Goal: Complete application form

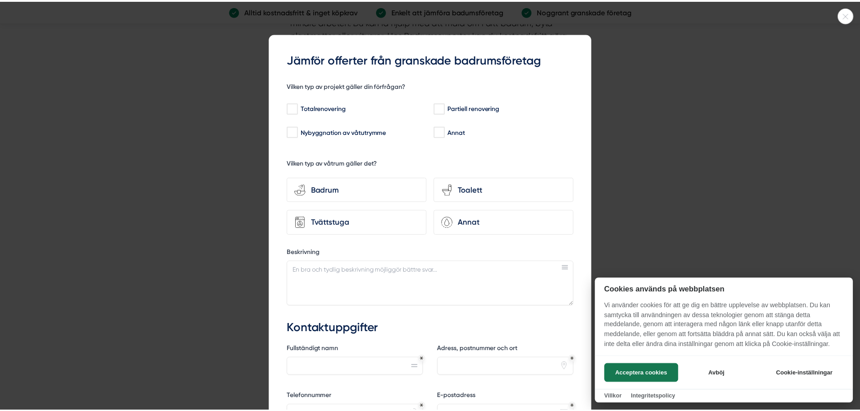
scroll to position [2889, 0]
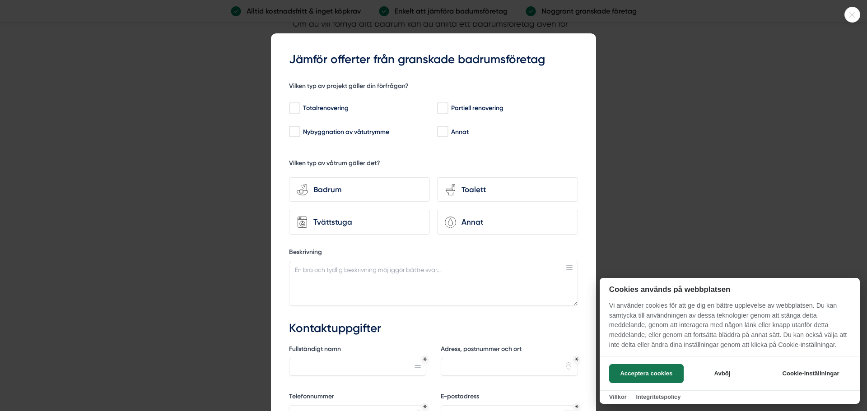
click at [848, 15] on icon at bounding box center [852, 14] width 15 height 5
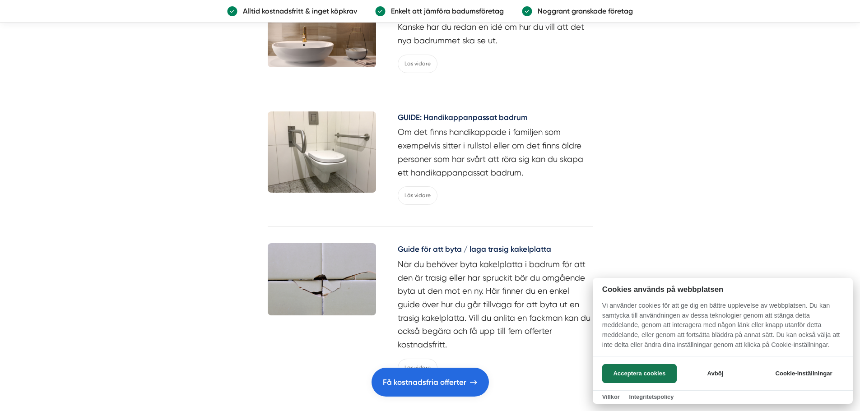
scroll to position [4514, 0]
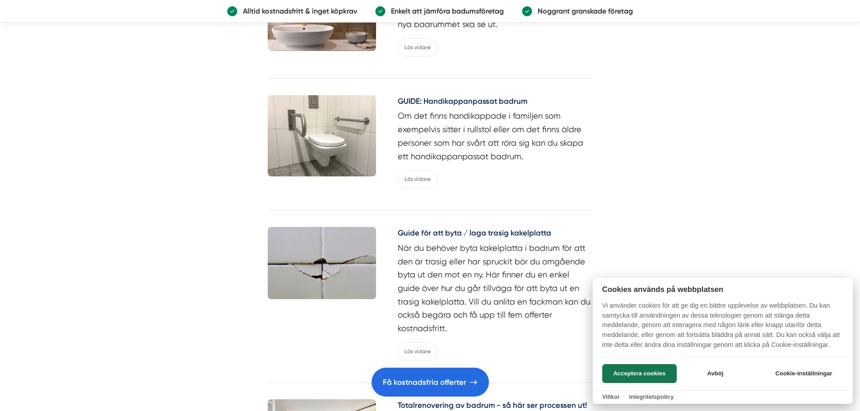
click at [405, 373] on div at bounding box center [430, 205] width 860 height 411
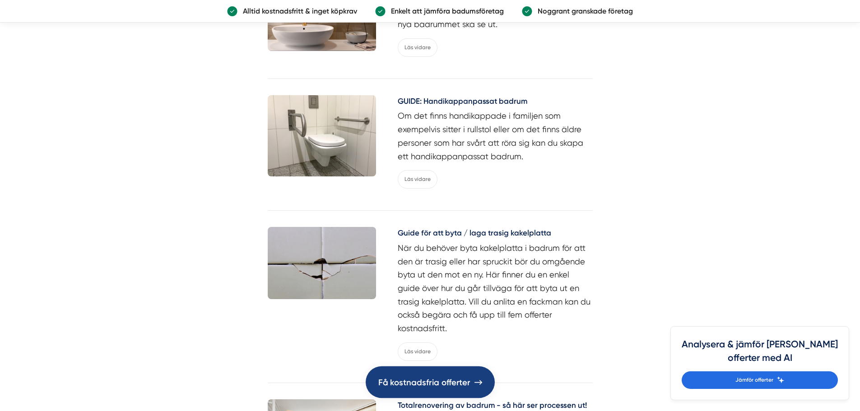
click at [404, 380] on span "Få kostnadsfria offerter" at bounding box center [424, 383] width 92 height 14
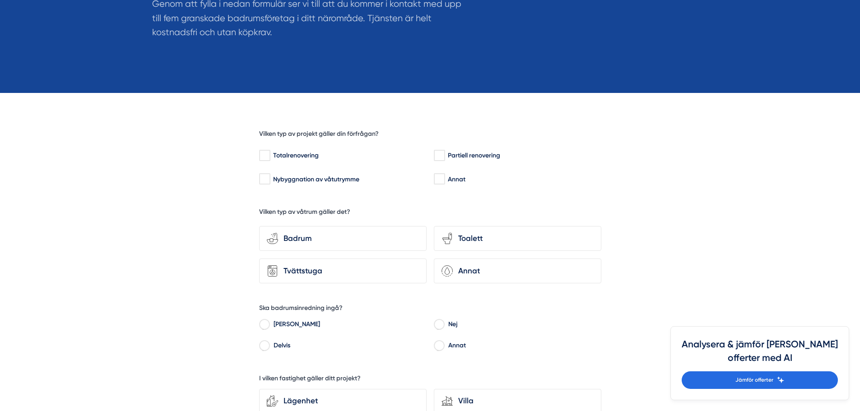
scroll to position [181, 0]
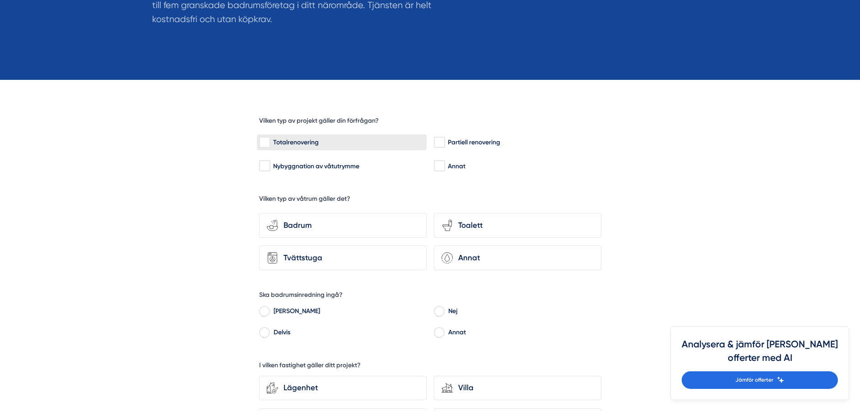
click at [270, 138] on input "Totalrenovering" at bounding box center [264, 142] width 10 height 9
checkbox input "true"
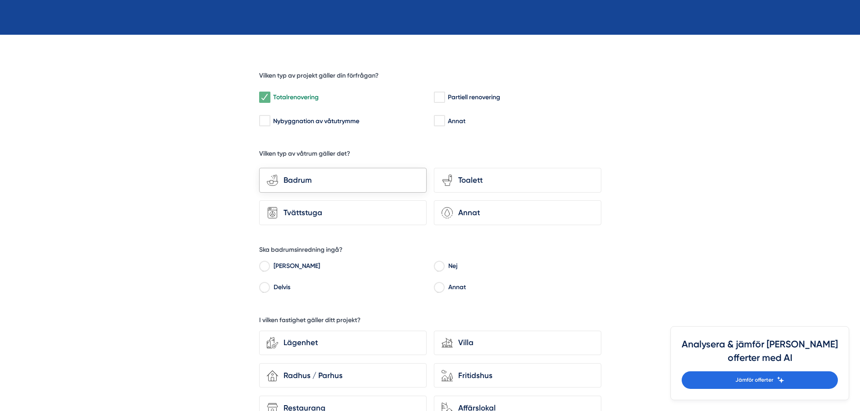
click at [321, 186] on div "Badrum" at bounding box center [348, 180] width 141 height 12
click at [0, 0] on input "bathroom-tub-towel Badrum" at bounding box center [0, 0] width 0 height 0
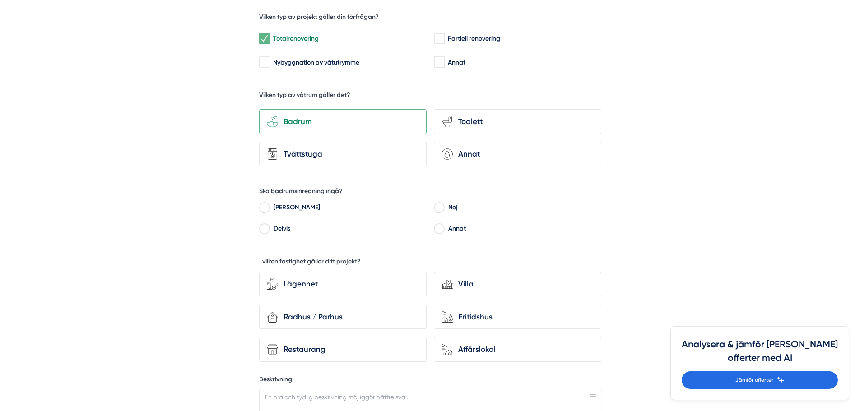
scroll to position [316, 0]
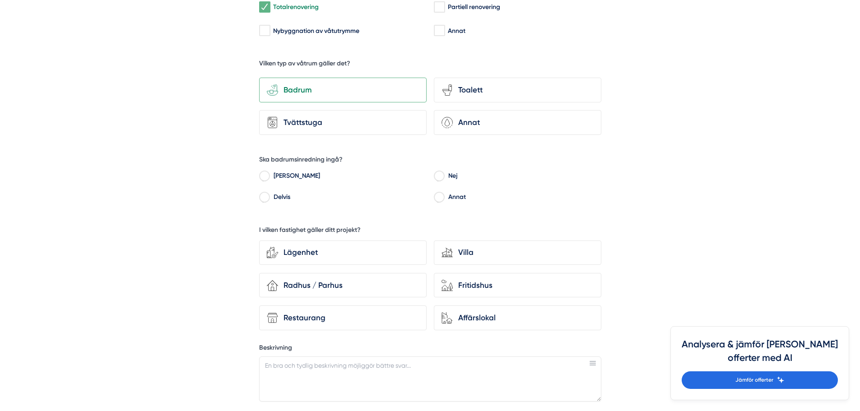
click at [267, 200] on input "Delvis" at bounding box center [264, 199] width 10 height 8
radio input "true"
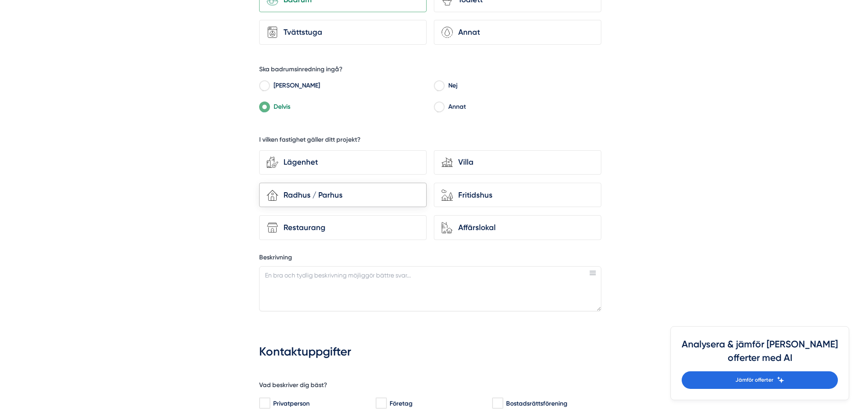
click at [320, 198] on div "Radhus / Parhus" at bounding box center [348, 195] width 141 height 12
click at [0, 0] on input "house-3 Radhus / Parhus" at bounding box center [0, 0] width 0 height 0
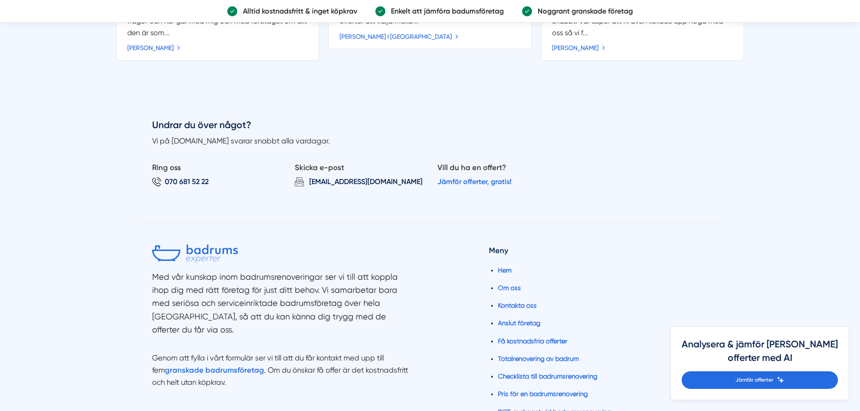
scroll to position [1264, 0]
